Goal: Communication & Community: Answer question/provide support

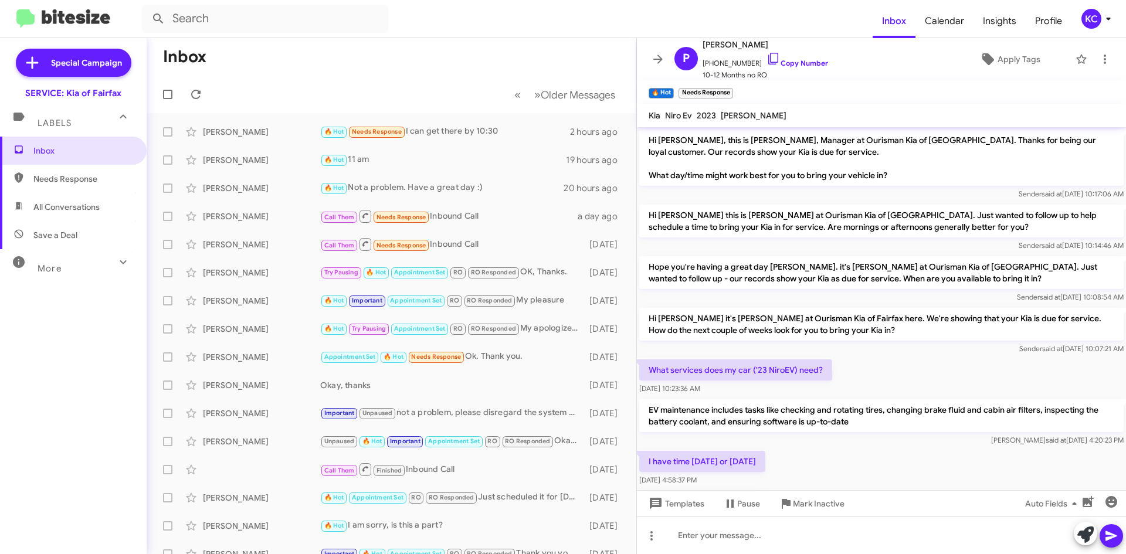
scroll to position [287, 0]
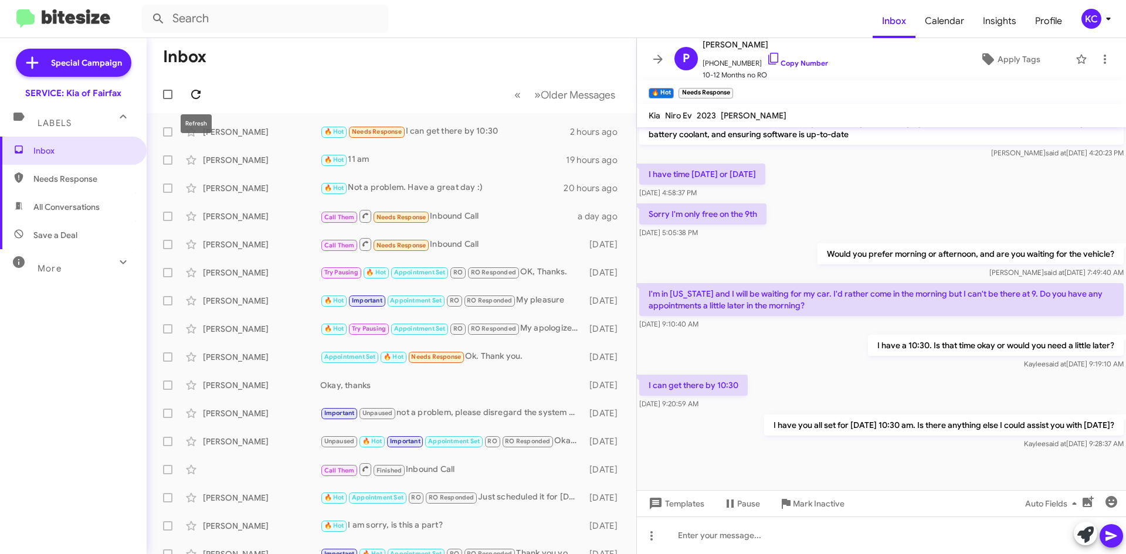
click at [192, 97] on icon at bounding box center [195, 94] width 9 height 9
click at [1085, 19] on div "KC" at bounding box center [1091, 19] width 20 height 20
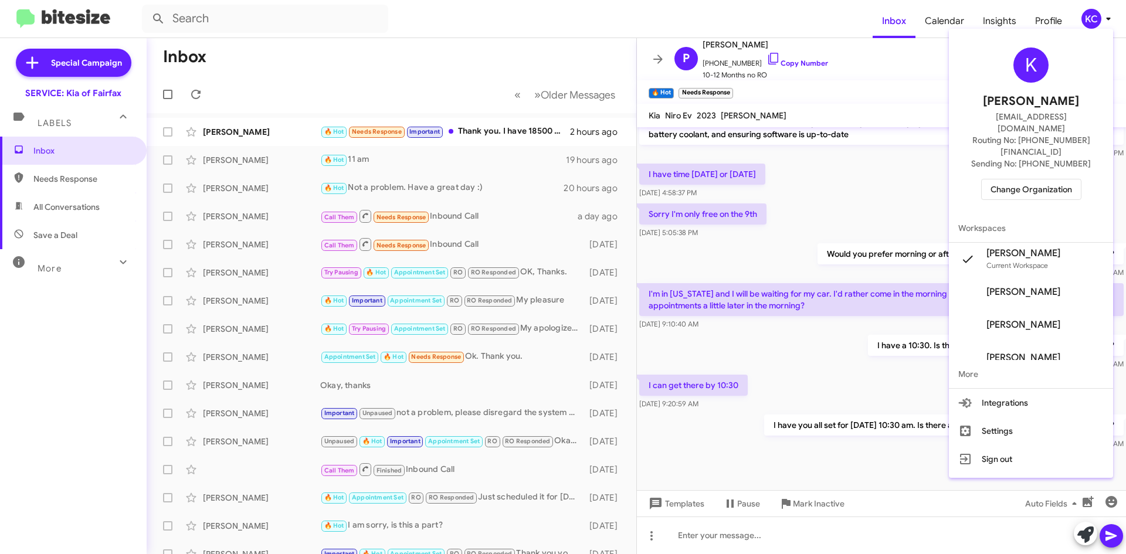
click at [346, 75] on div at bounding box center [563, 277] width 1126 height 554
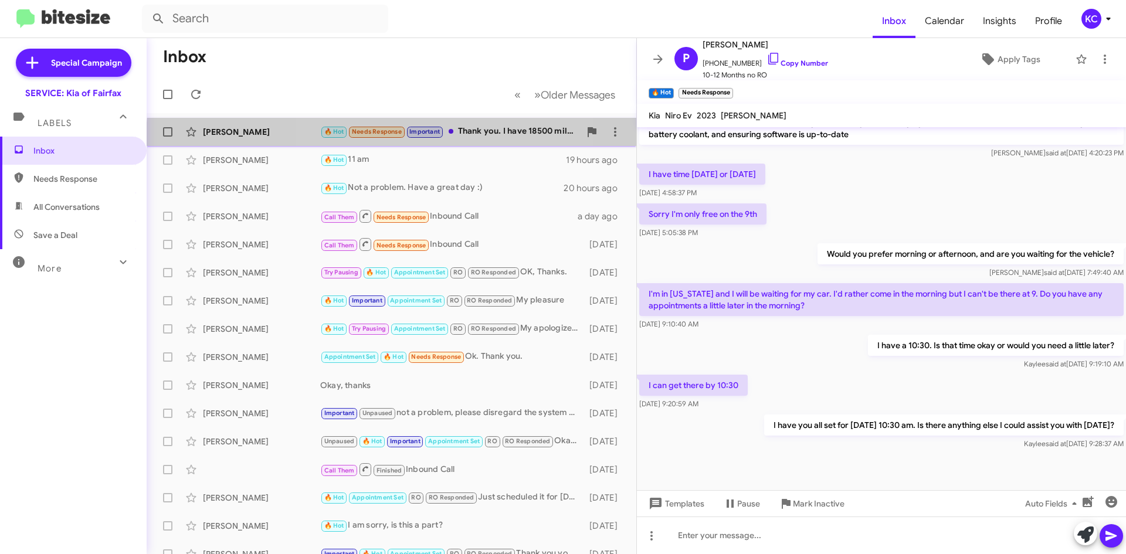
click at [396, 138] on span "🔥 Hot Needs Response Important" at bounding box center [382, 131] width 124 height 13
click at [487, 127] on div "🔥 Hot Needs Response Important Thank you. I have 18500 miles on the car" at bounding box center [450, 131] width 260 height 13
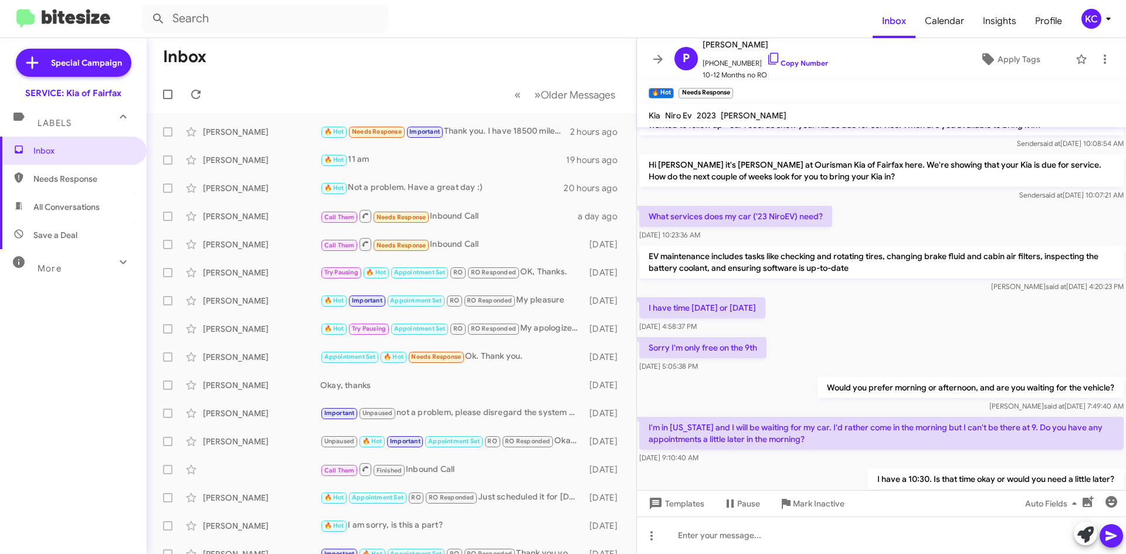
scroll to position [111, 0]
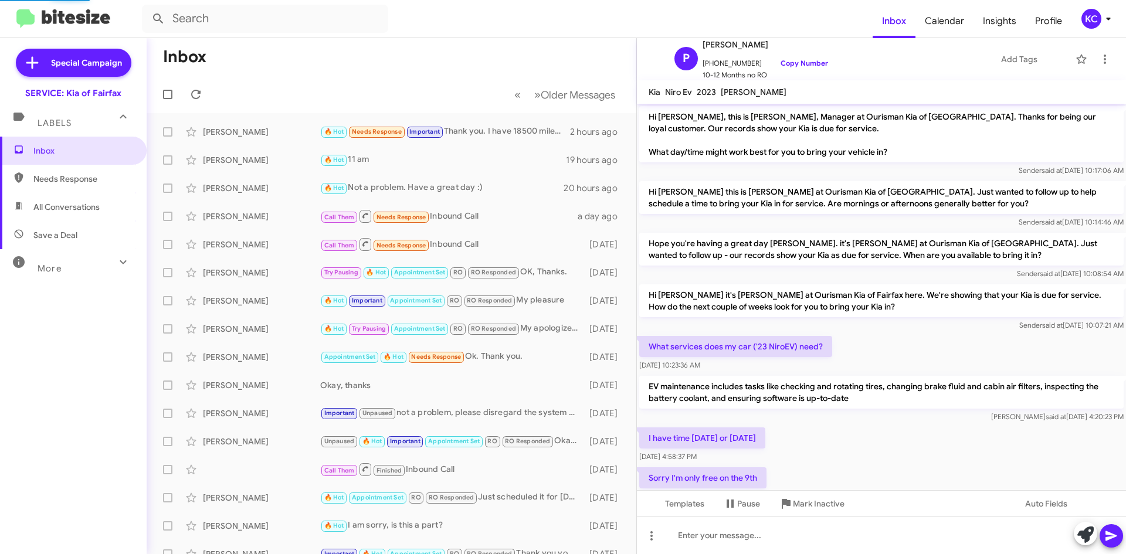
scroll to position [307, 0]
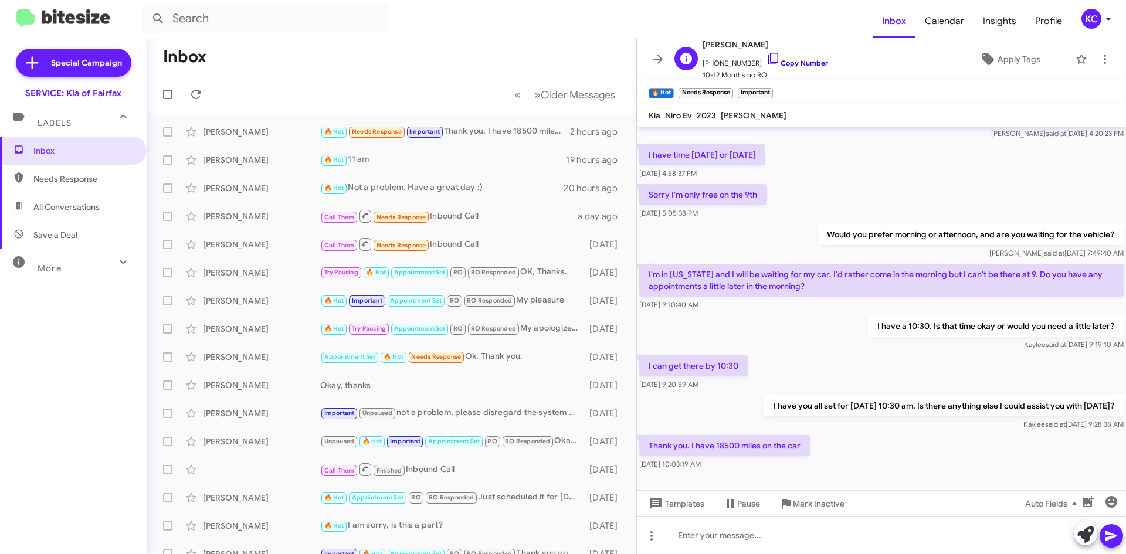
click at [766, 60] on icon at bounding box center [773, 59] width 14 height 14
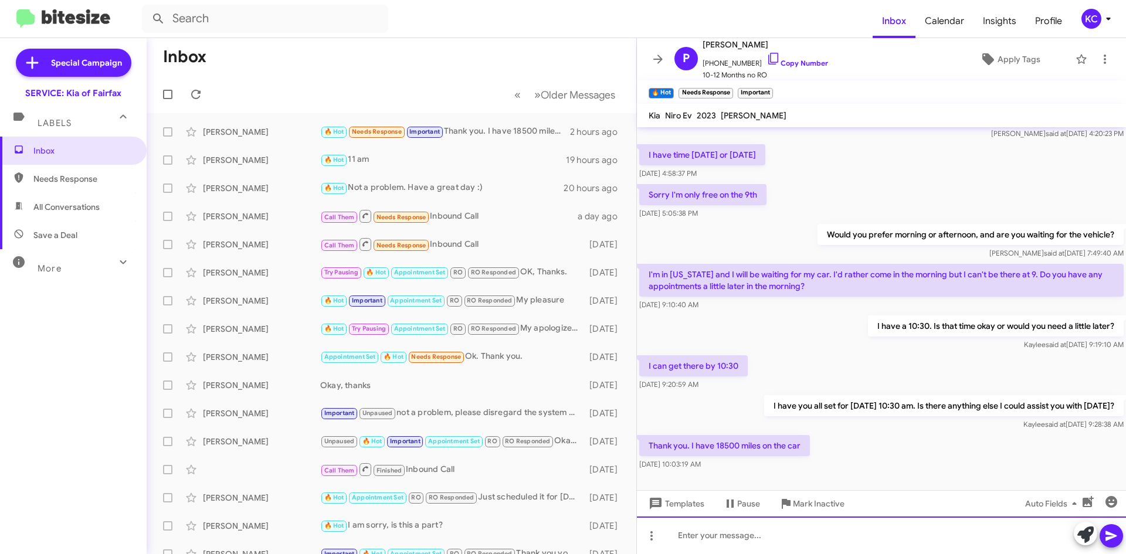
click at [748, 535] on div at bounding box center [881, 535] width 489 height 38
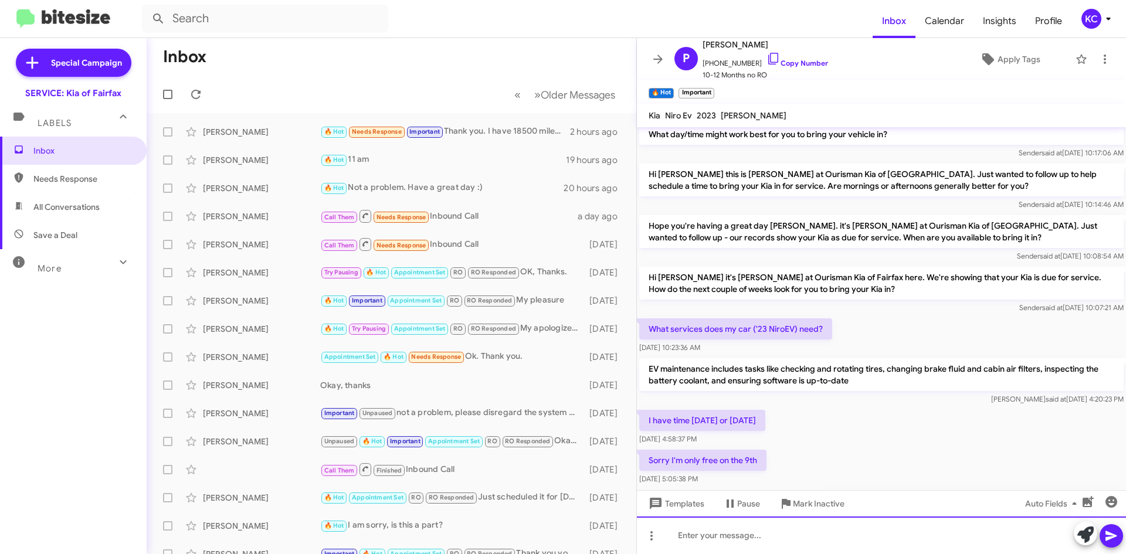
scroll to position [234, 0]
